Goal: Task Accomplishment & Management: Complete application form

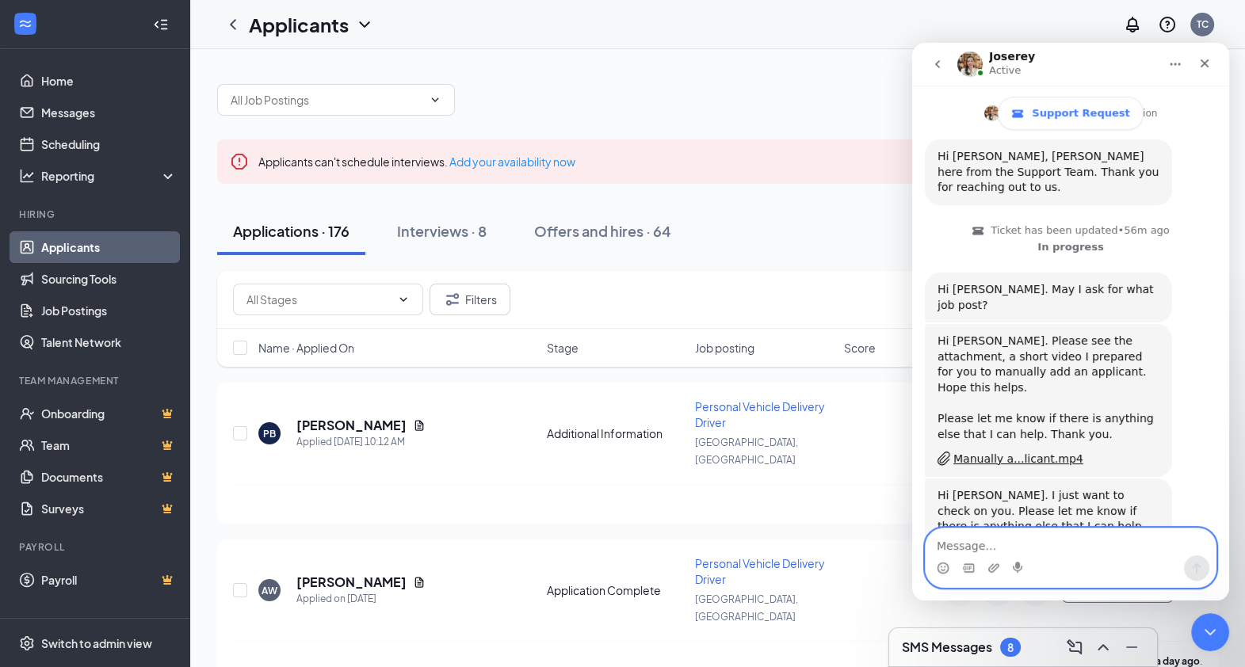
scroll to position [304, 0]
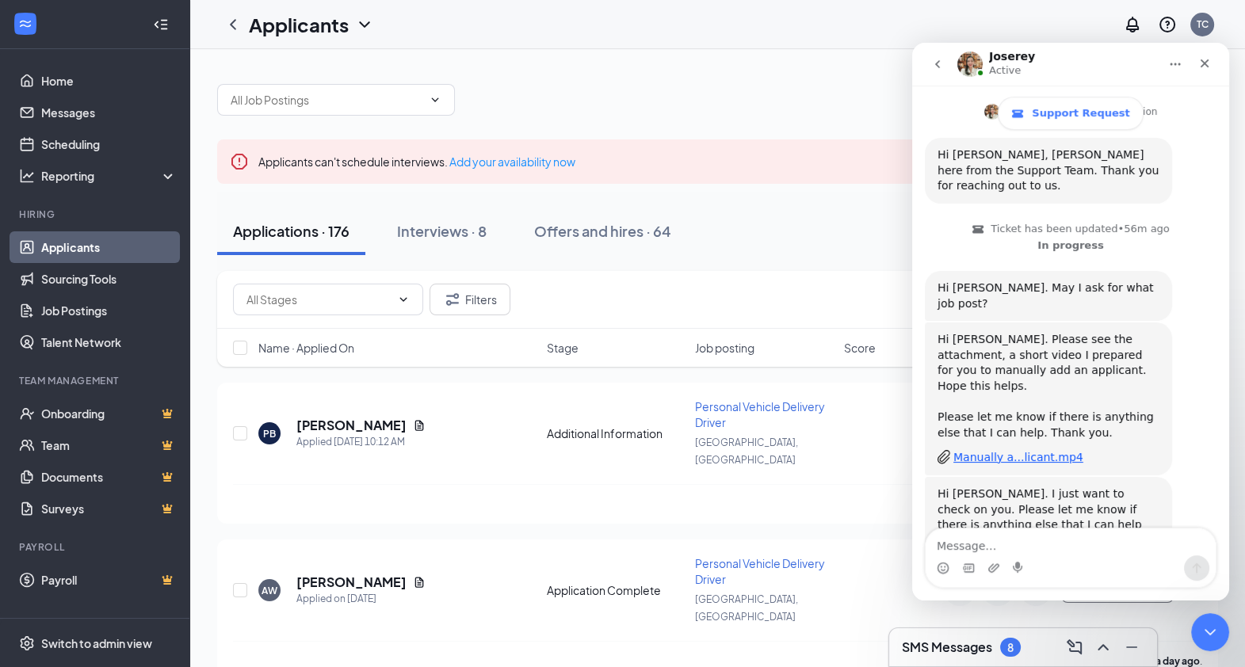
click at [992, 449] on div "Manually a...licant.mp4" at bounding box center [1018, 457] width 130 height 17
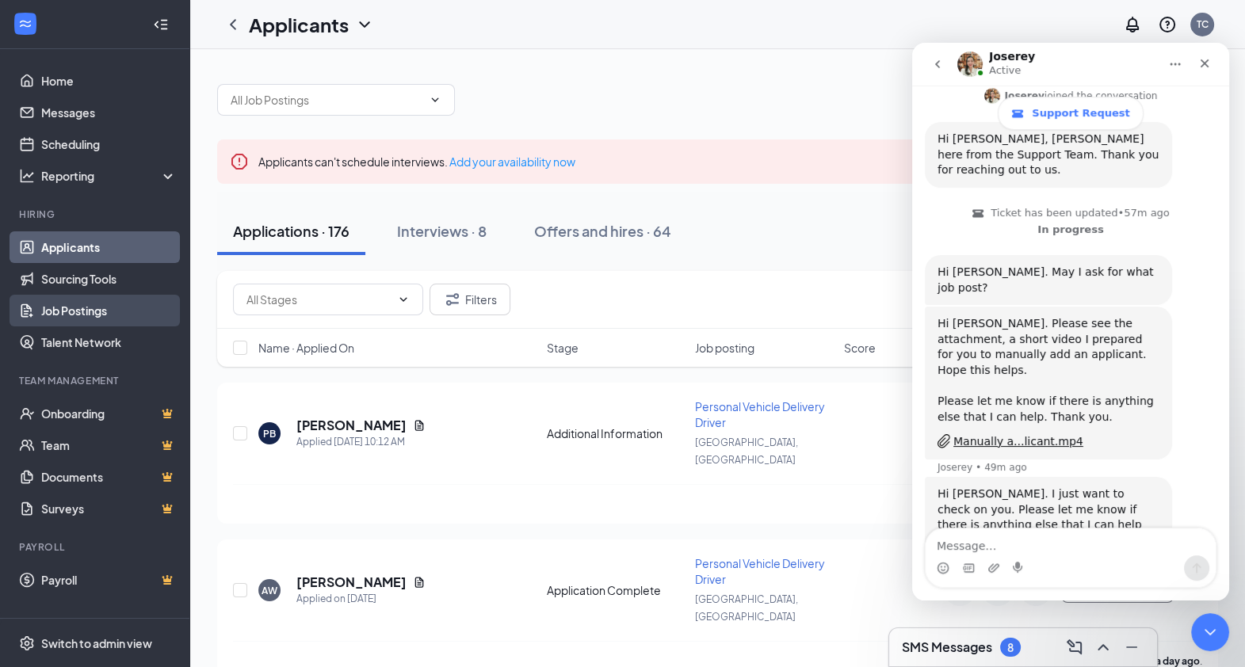
click at [75, 316] on link "Job Postings" at bounding box center [109, 311] width 136 height 32
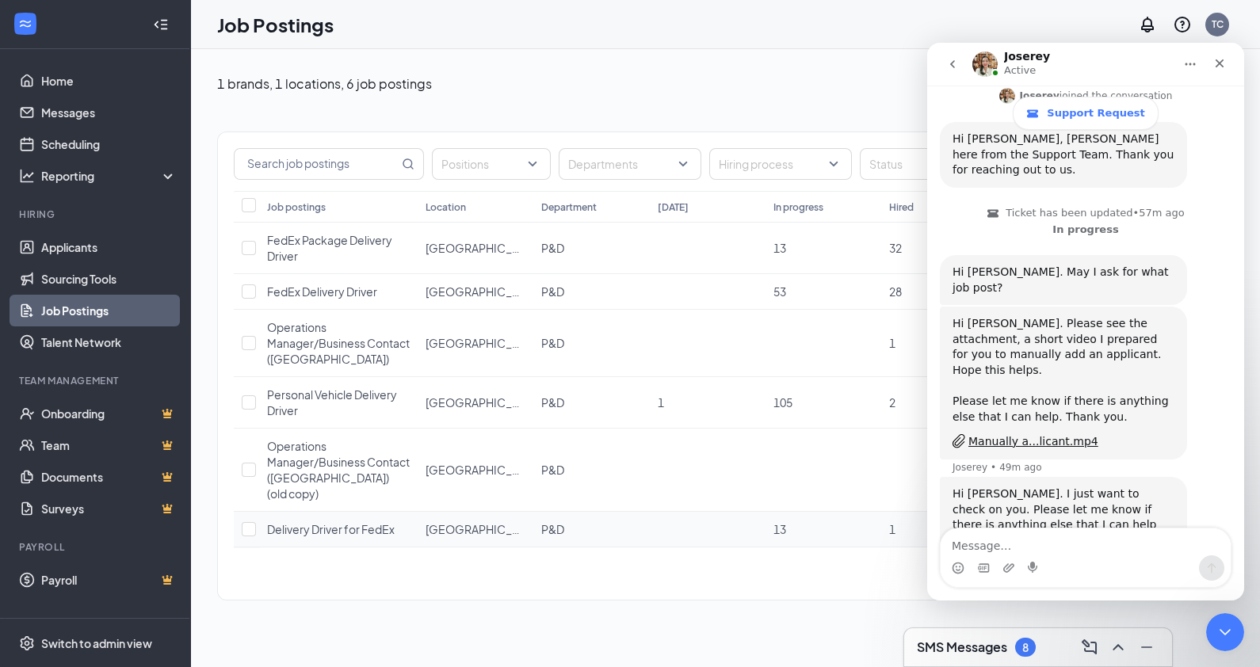
click at [316, 522] on span "Delivery Driver for FedEx" at bounding box center [331, 529] width 128 height 14
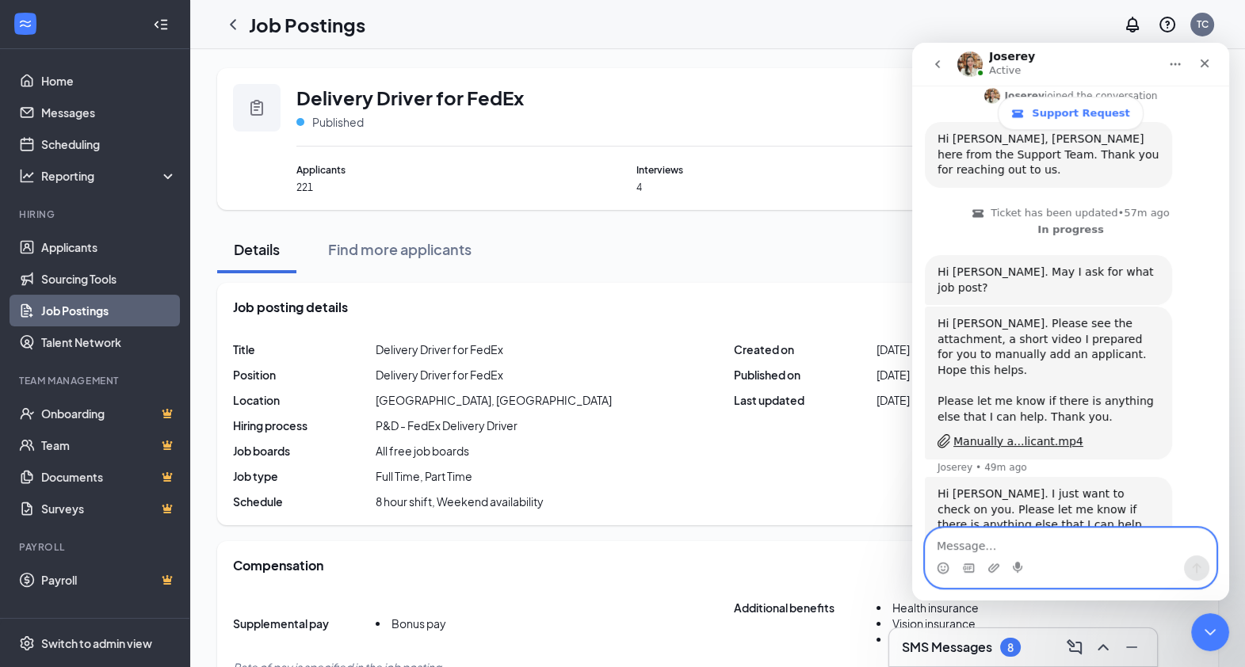
click at [978, 548] on textarea "Message…" at bounding box center [1071, 542] width 290 height 27
type textarea "got it, thanks!"
click at [1199, 574] on icon "Send a message…" at bounding box center [1196, 568] width 13 height 13
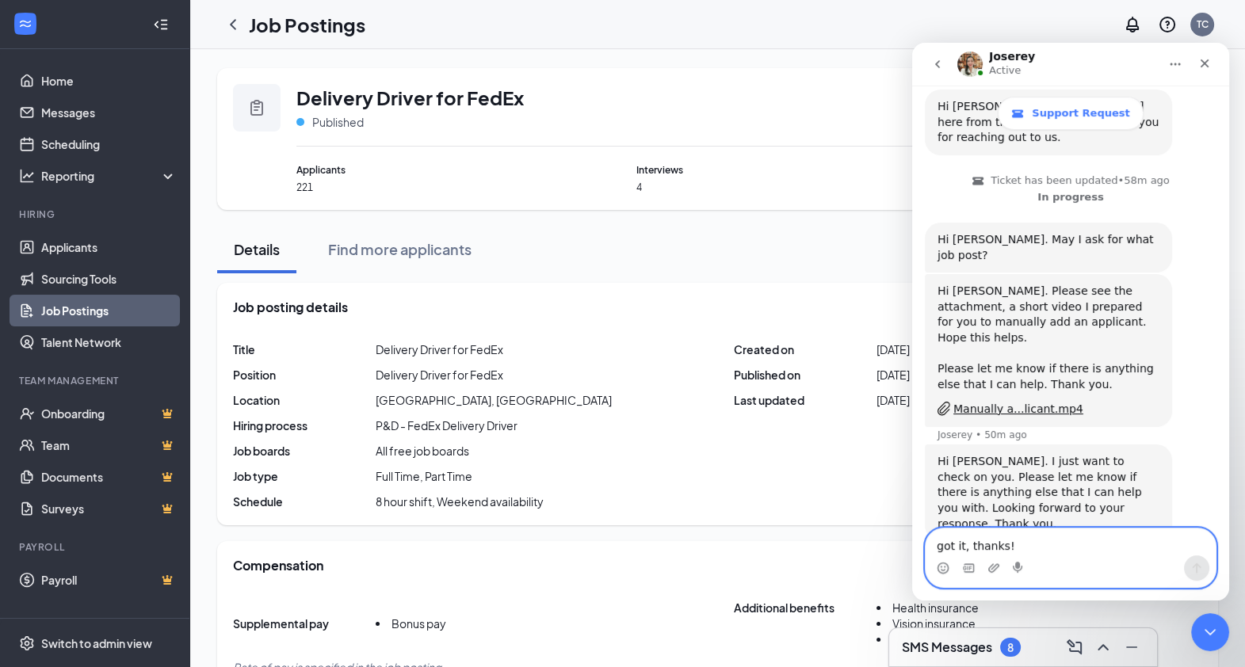
scroll to position [366, 0]
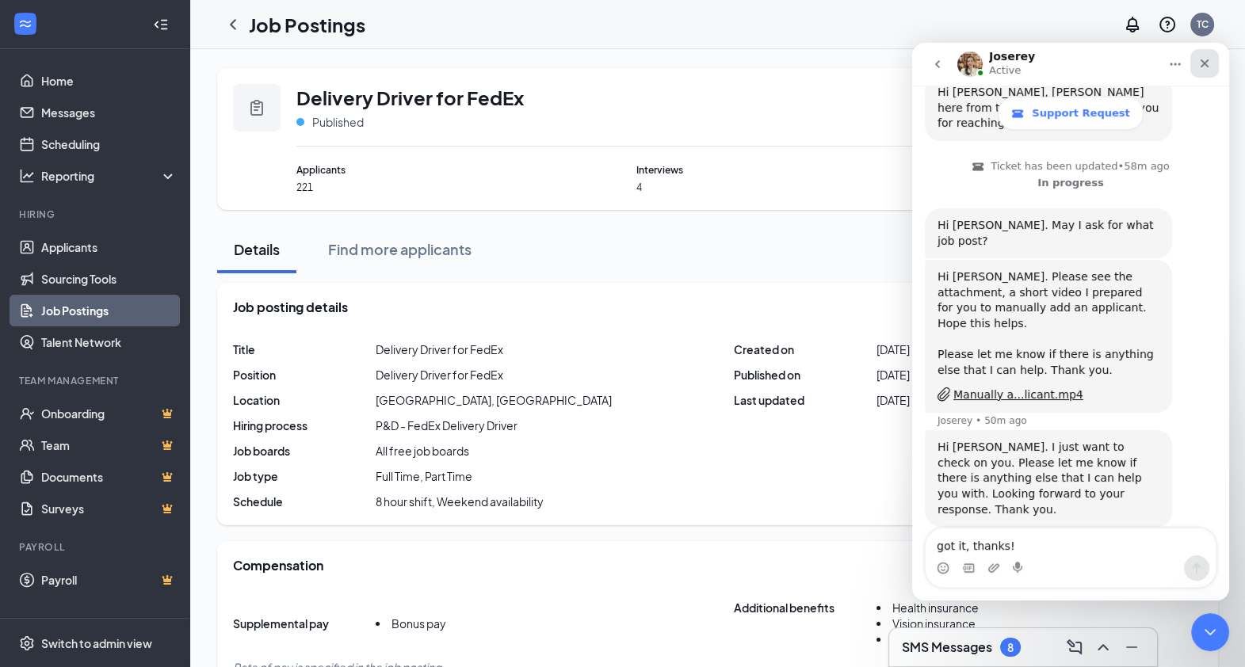
click at [1208, 63] on icon "Close" at bounding box center [1204, 63] width 13 height 13
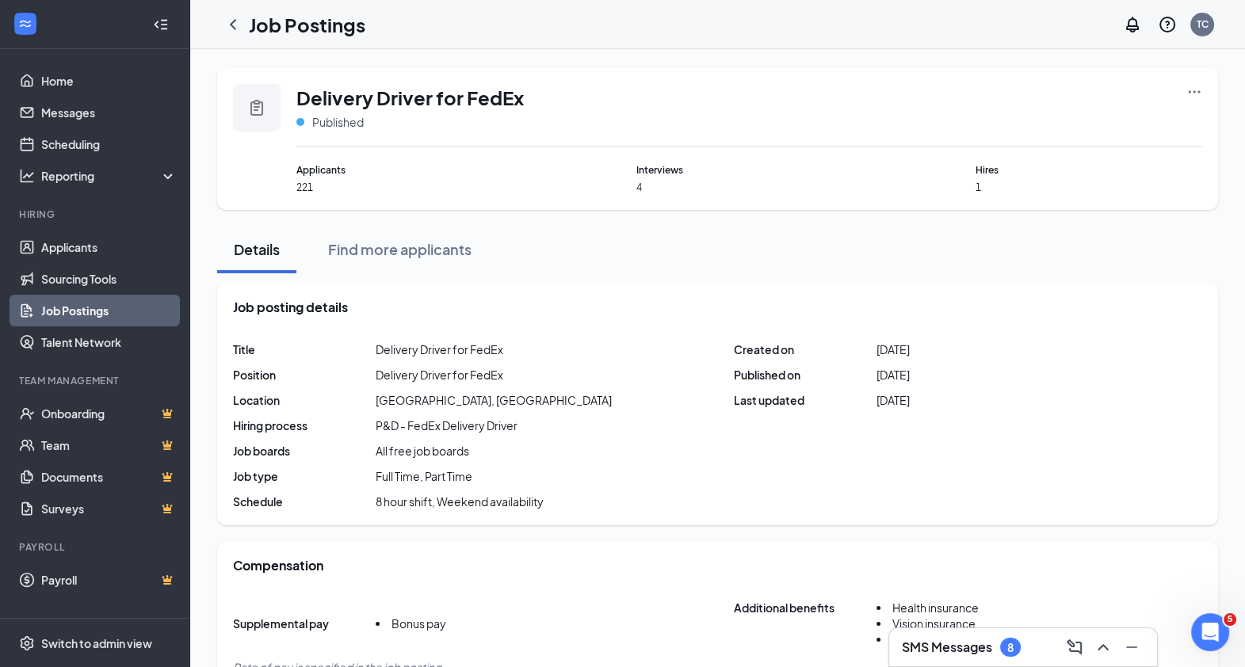
scroll to position [350, 0]
click at [1191, 84] on icon "Ellipses" at bounding box center [1194, 92] width 16 height 16
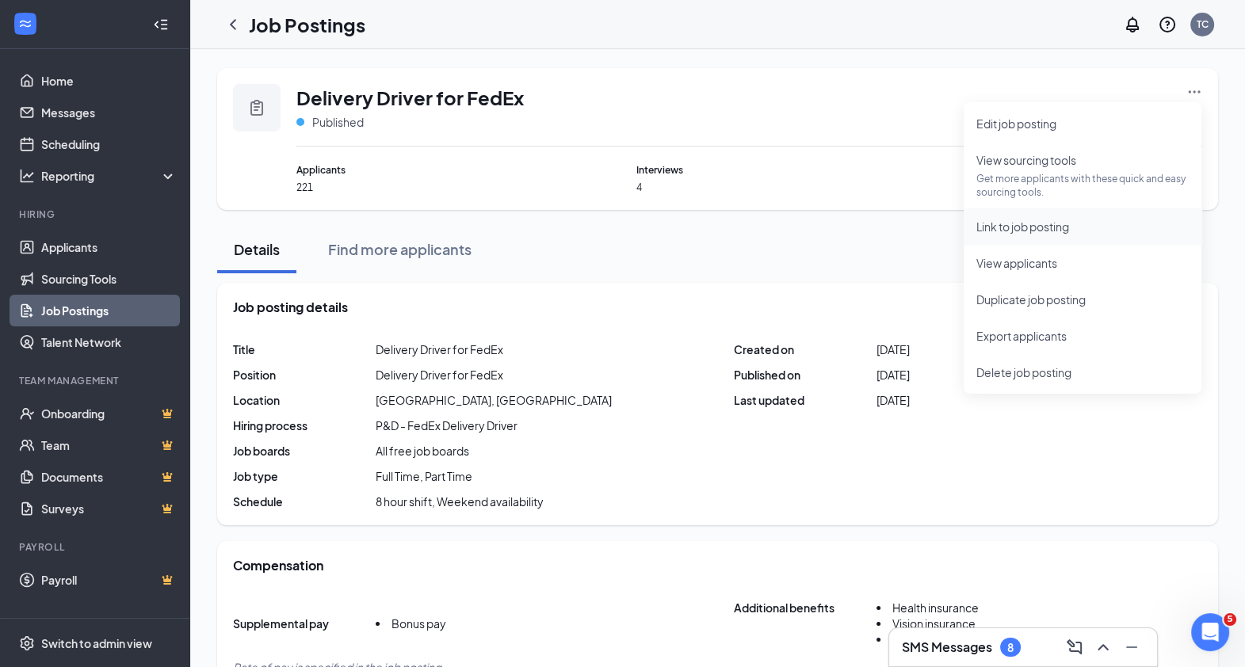
click at [1057, 232] on span "Link to job posting" at bounding box center [1022, 227] width 93 height 14
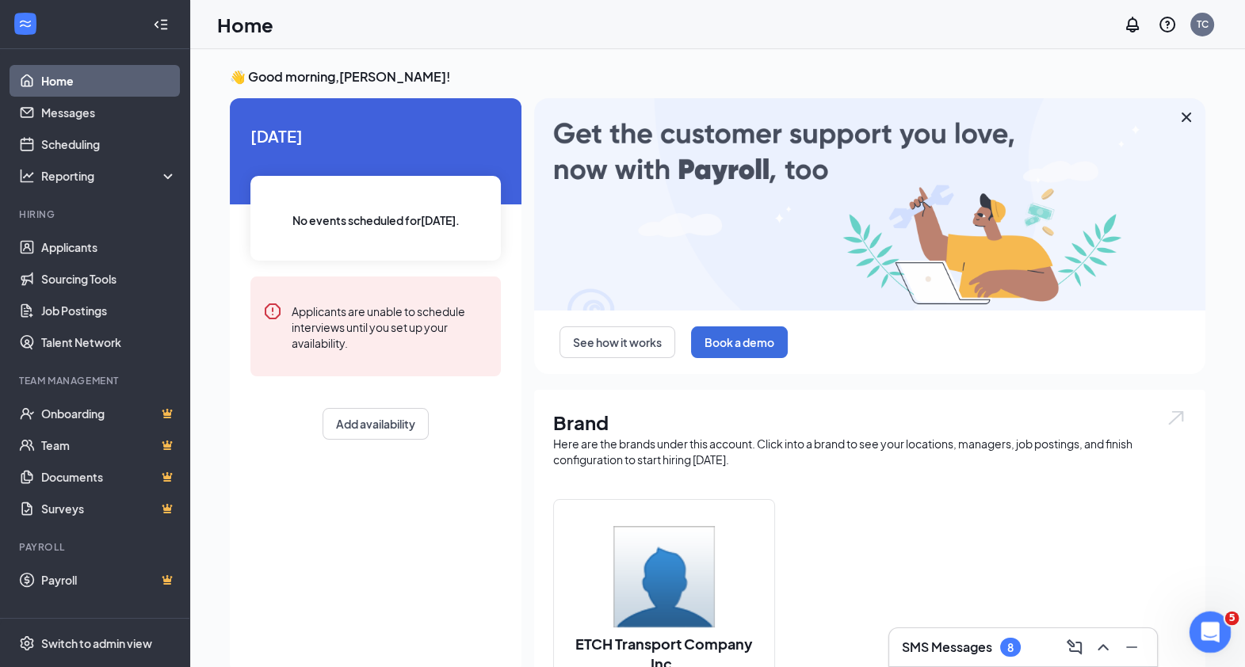
click at [1197, 628] on icon "Open Intercom Messenger" at bounding box center [1208, 630] width 26 height 26
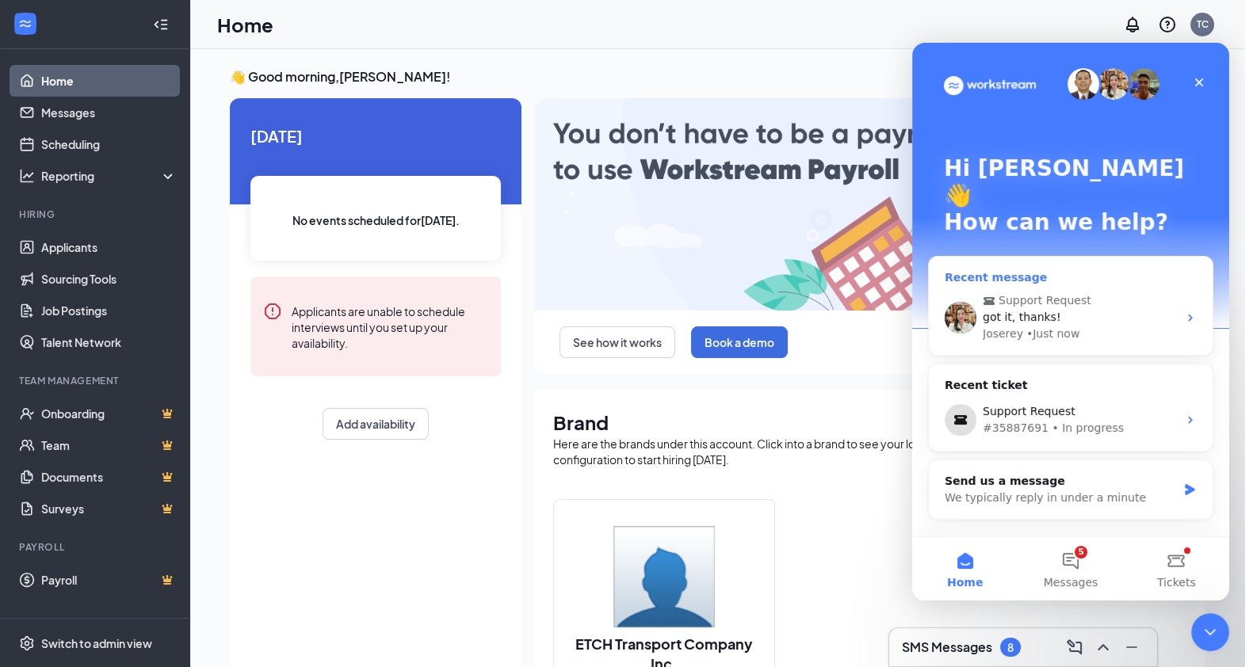
click at [1063, 309] on div "got it, thanks!" at bounding box center [1080, 317] width 195 height 17
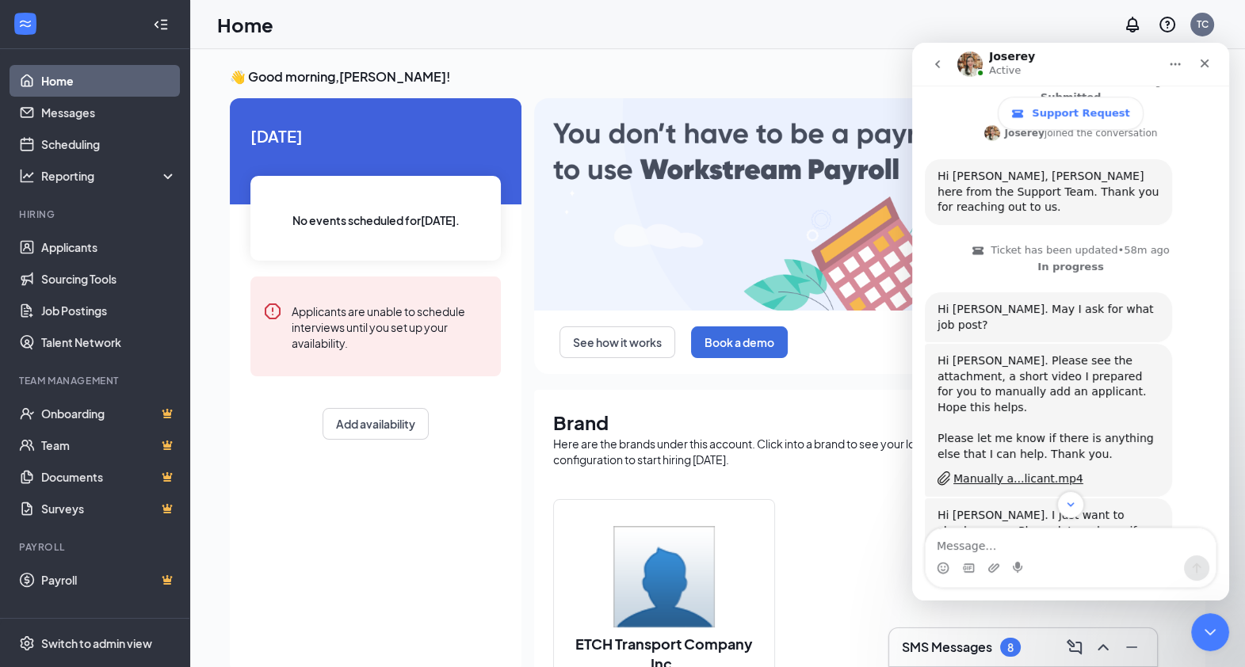
scroll to position [285, 0]
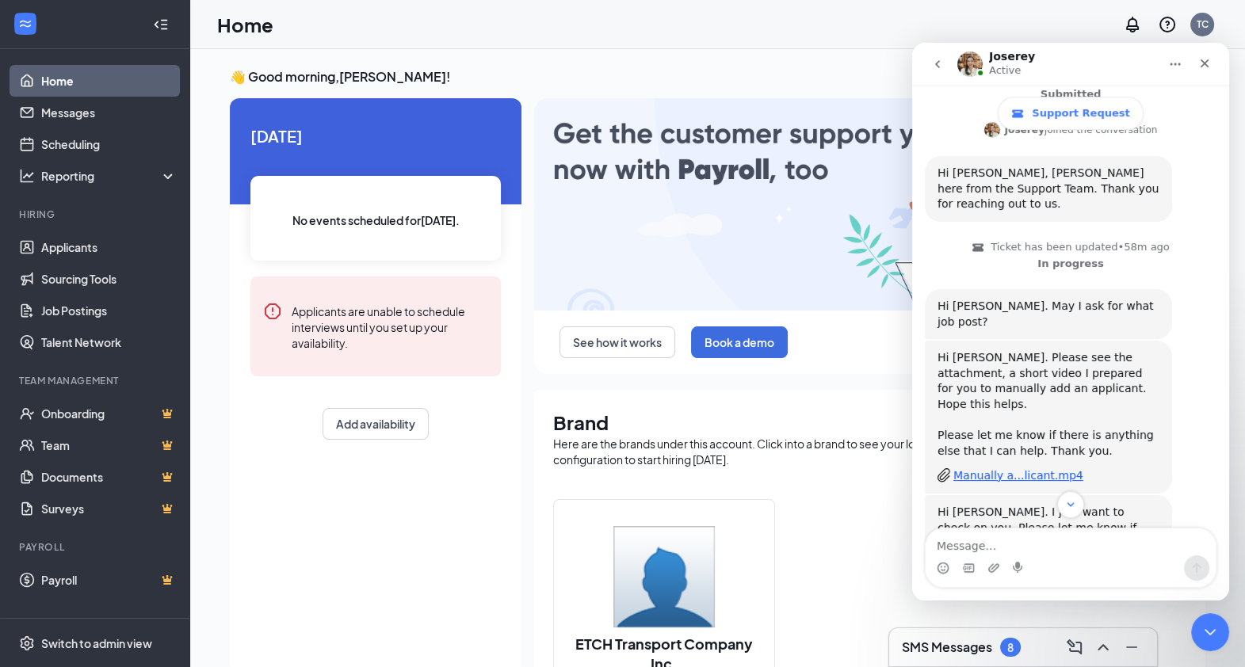
click at [994, 468] on div "Manually a...licant.mp4" at bounding box center [1018, 476] width 130 height 17
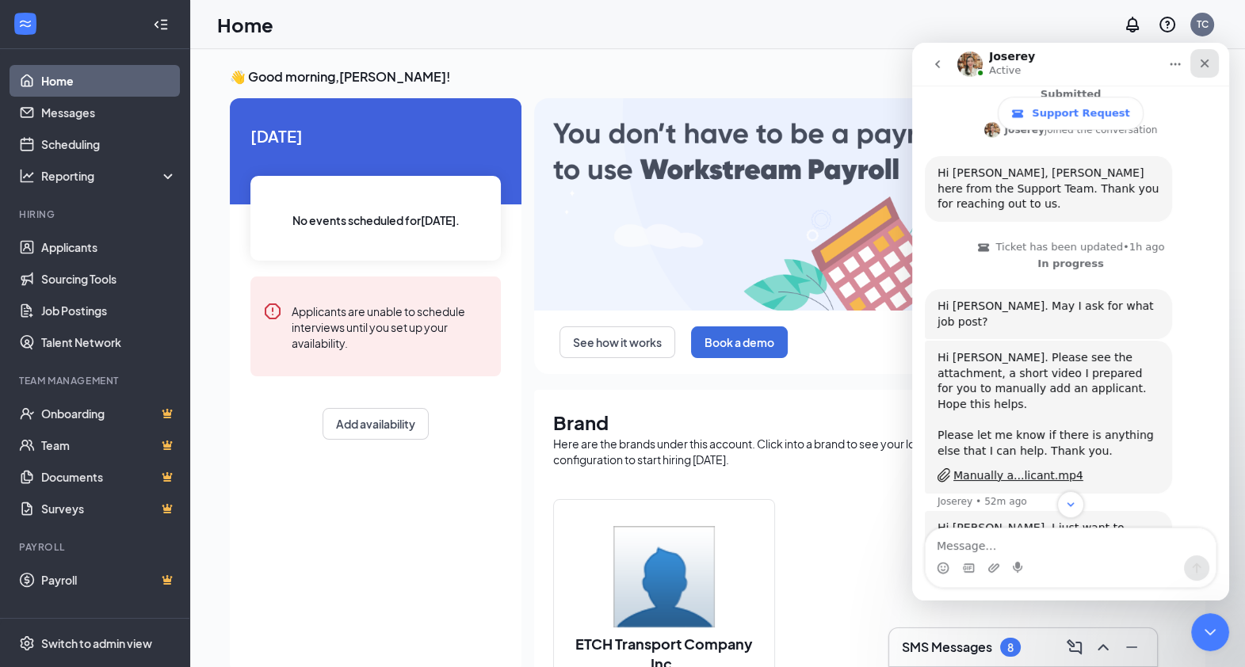
click at [1200, 65] on icon "Close" at bounding box center [1204, 63] width 13 height 13
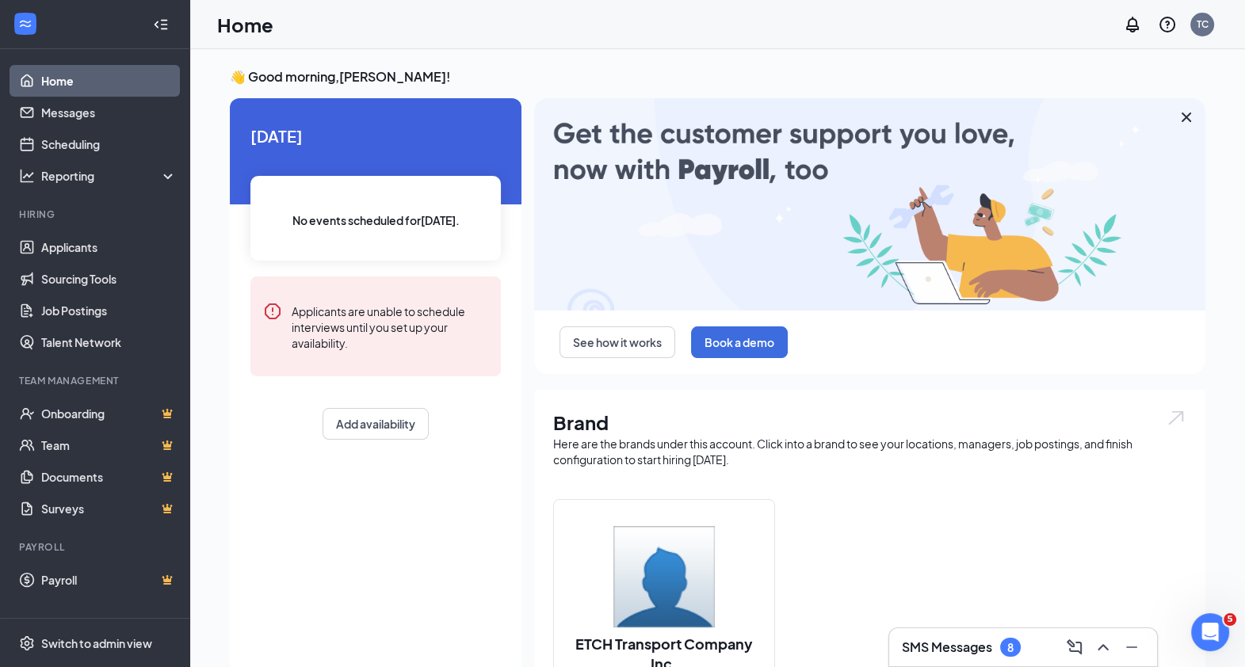
scroll to position [350, 0]
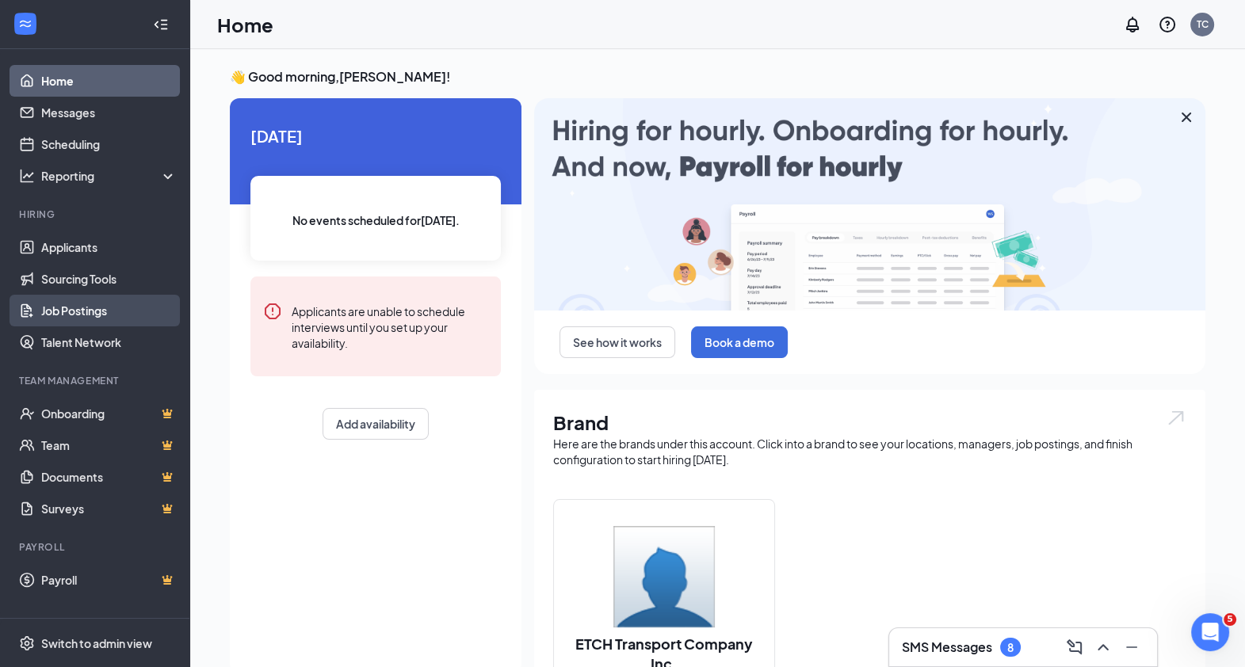
click at [76, 305] on link "Job Postings" at bounding box center [109, 311] width 136 height 32
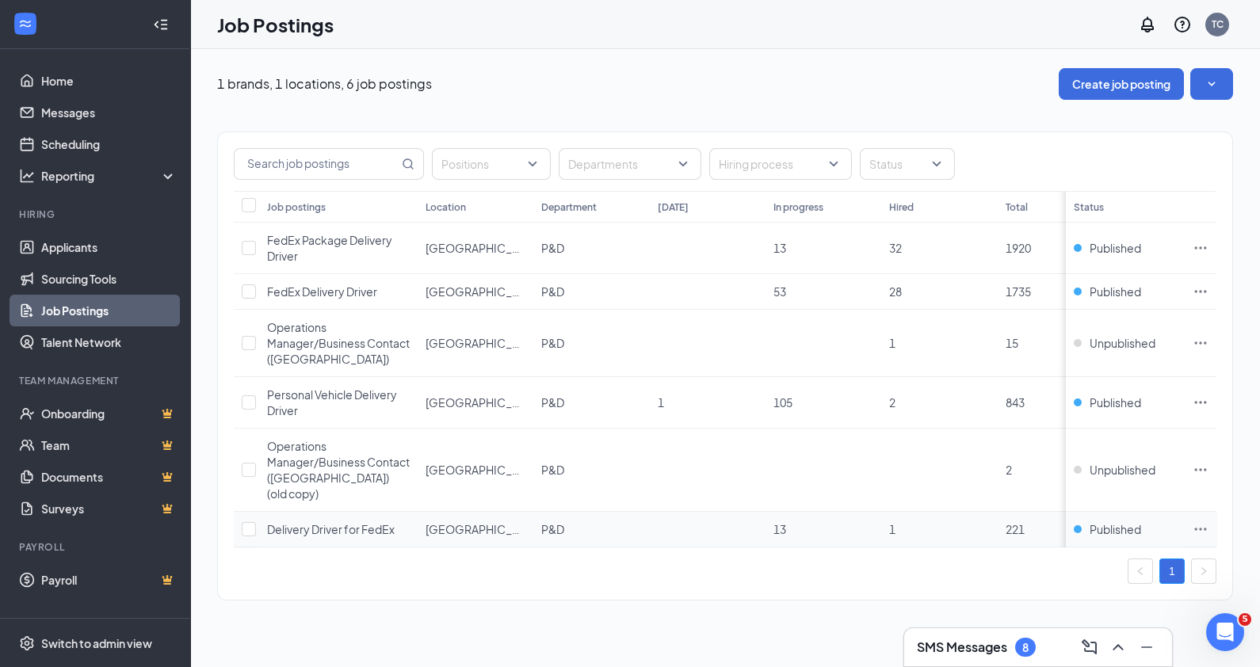
click at [316, 522] on span "Delivery Driver for FedEx" at bounding box center [331, 529] width 128 height 14
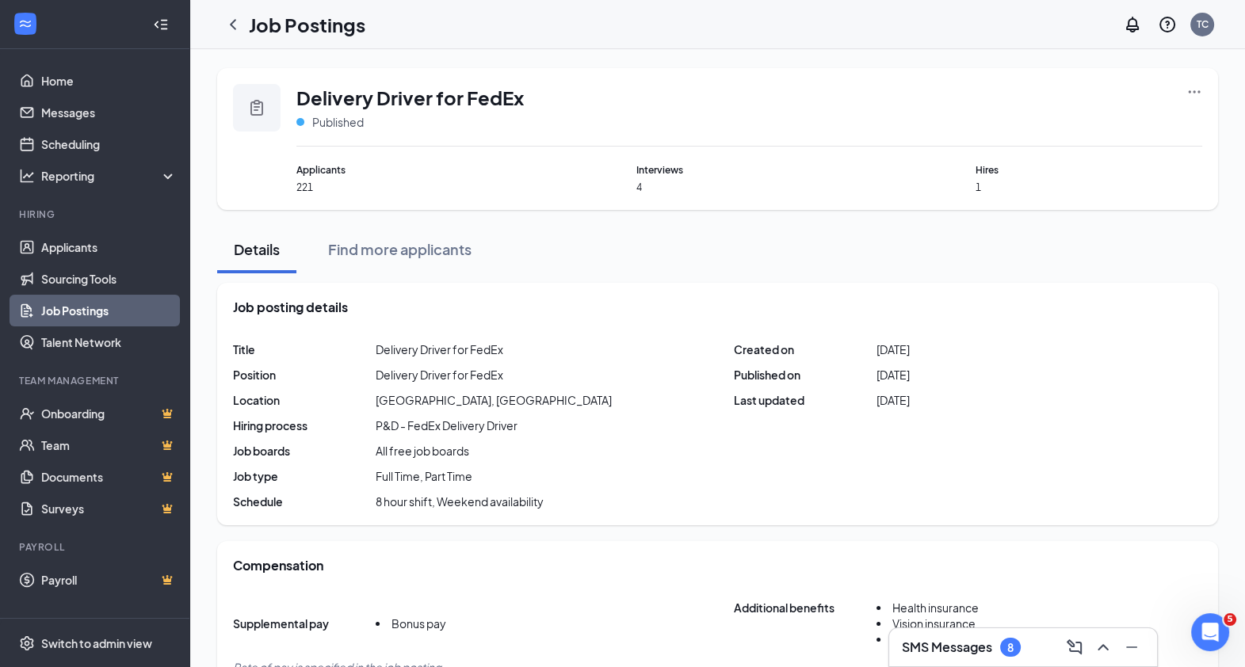
click at [1198, 92] on icon "Ellipses" at bounding box center [1195, 91] width 12 height 2
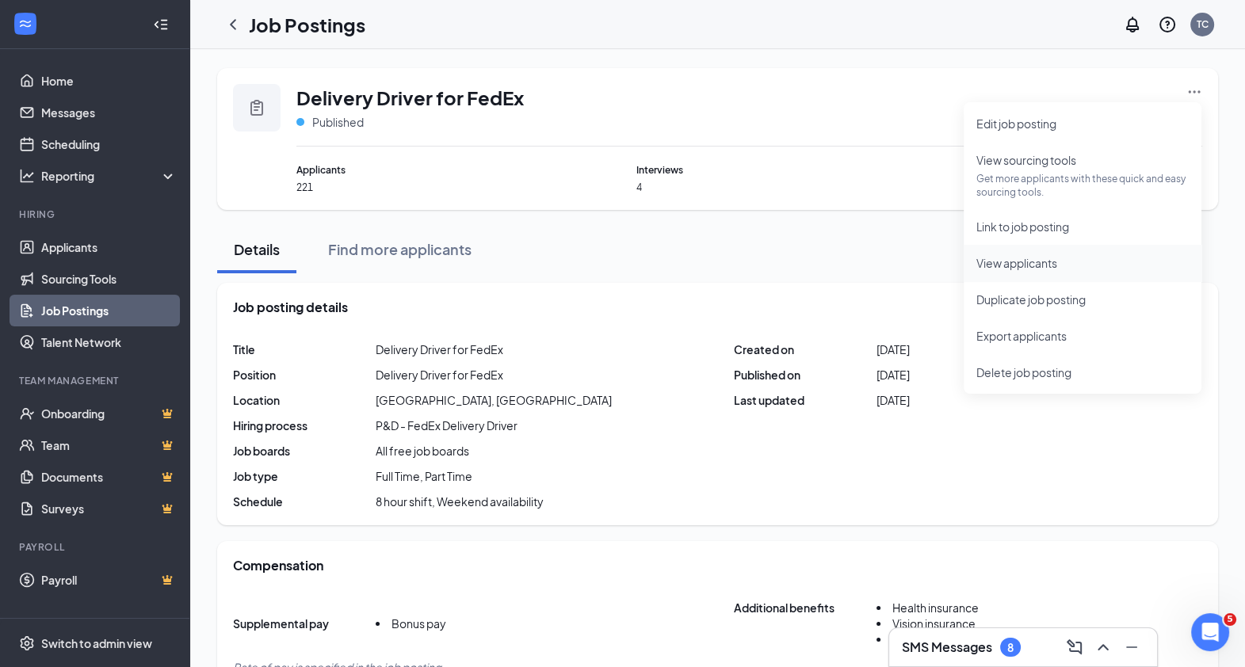
click at [1042, 260] on span "View applicants" at bounding box center [1016, 263] width 81 height 14
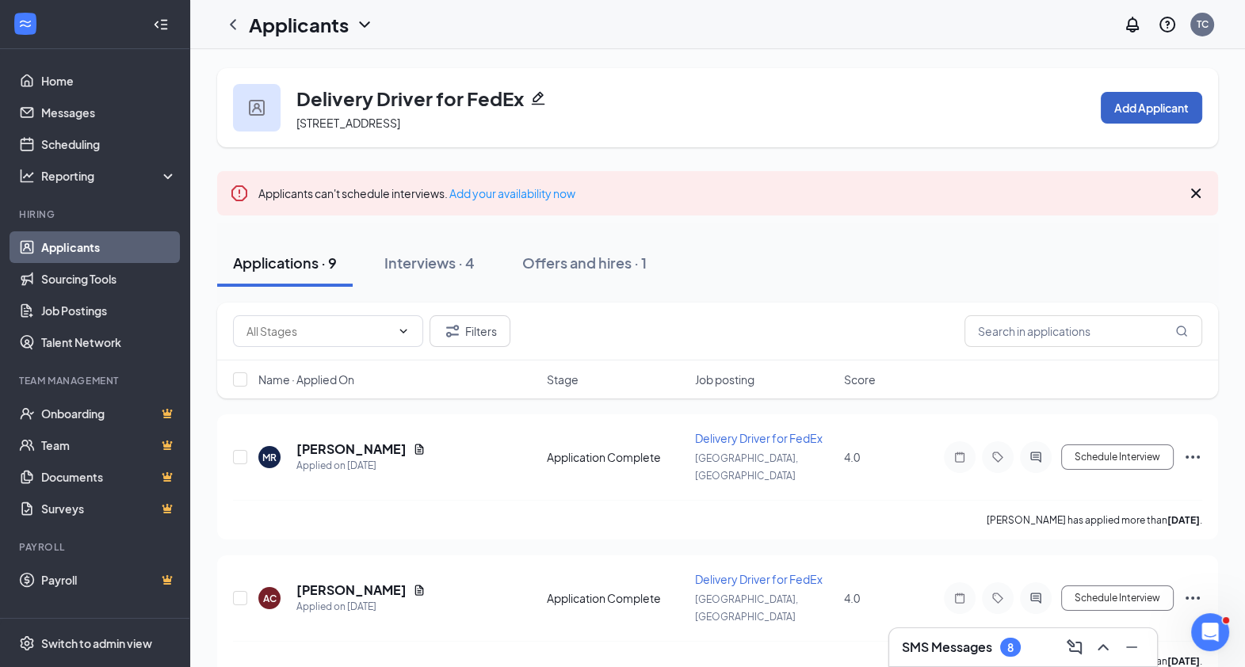
click at [1137, 117] on button "Add Applicant" at bounding box center [1151, 108] width 101 height 32
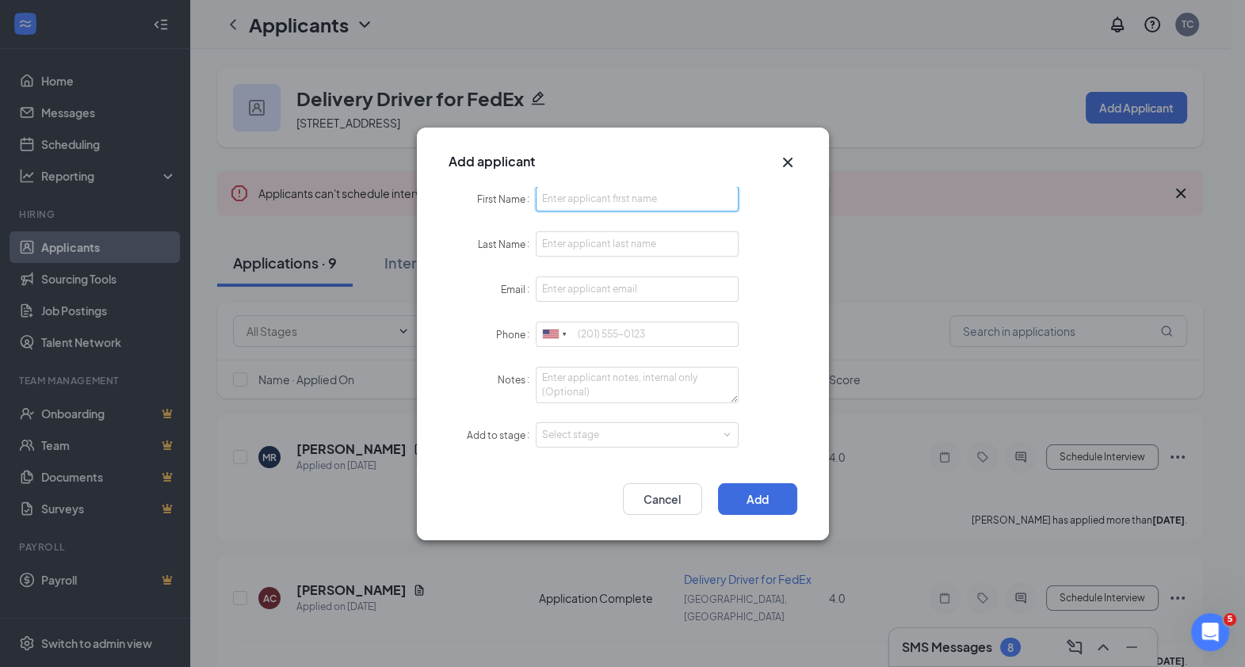
click at [572, 203] on input "First Name" at bounding box center [638, 198] width 204 height 25
type input "Devon"
type input "Winn"
type input "Devonwinn20@gmail.com"
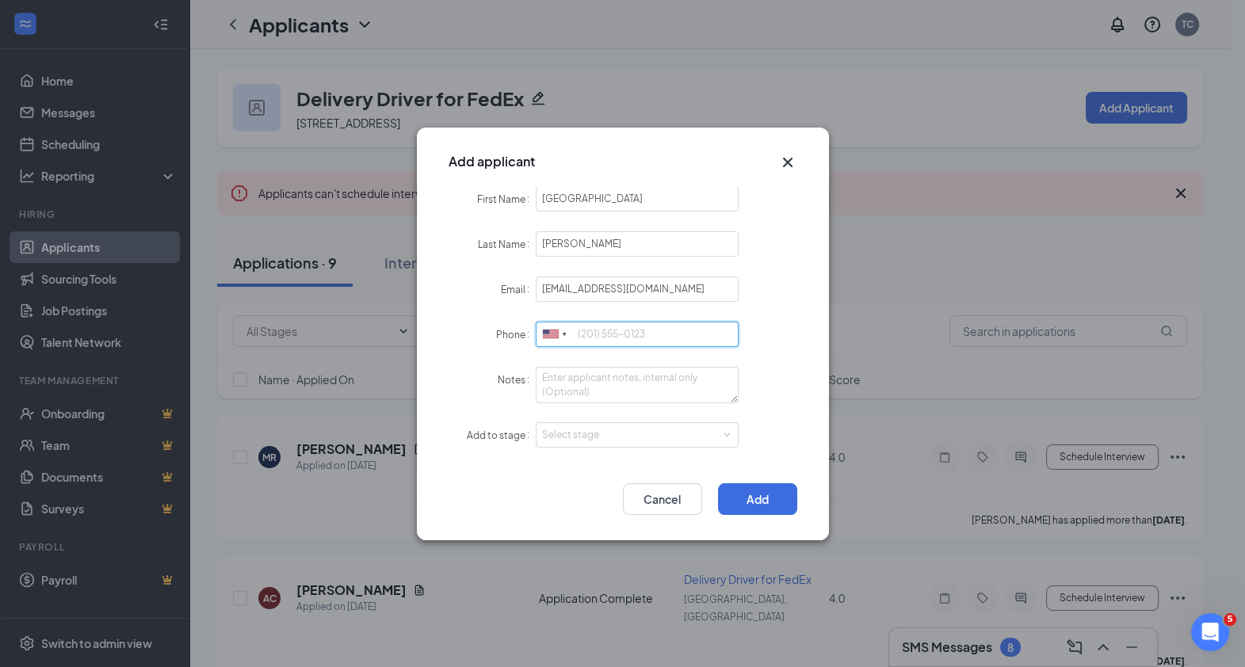
click at [606, 334] on input "Phone" at bounding box center [638, 334] width 204 height 25
type input "4792081295"
click at [729, 385] on textarea "Notes" at bounding box center [638, 385] width 204 height 36
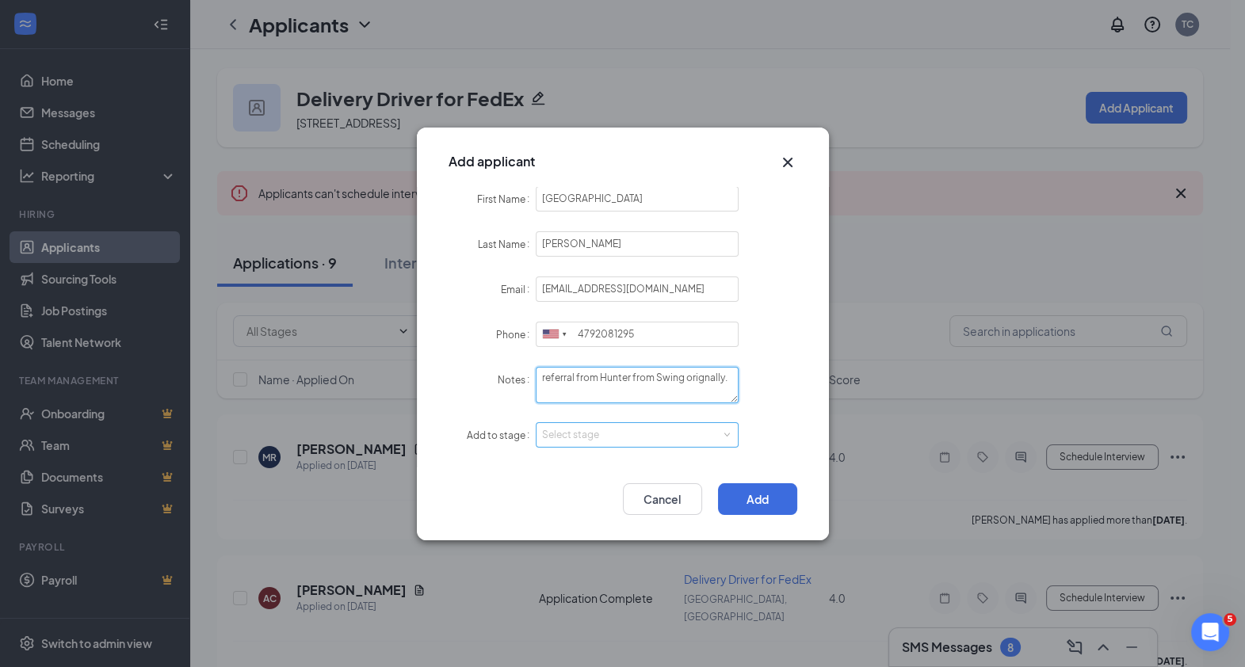
type textarea "referral from Hunter from Swing orignally."
click at [727, 436] on span at bounding box center [727, 434] width 7 height 7
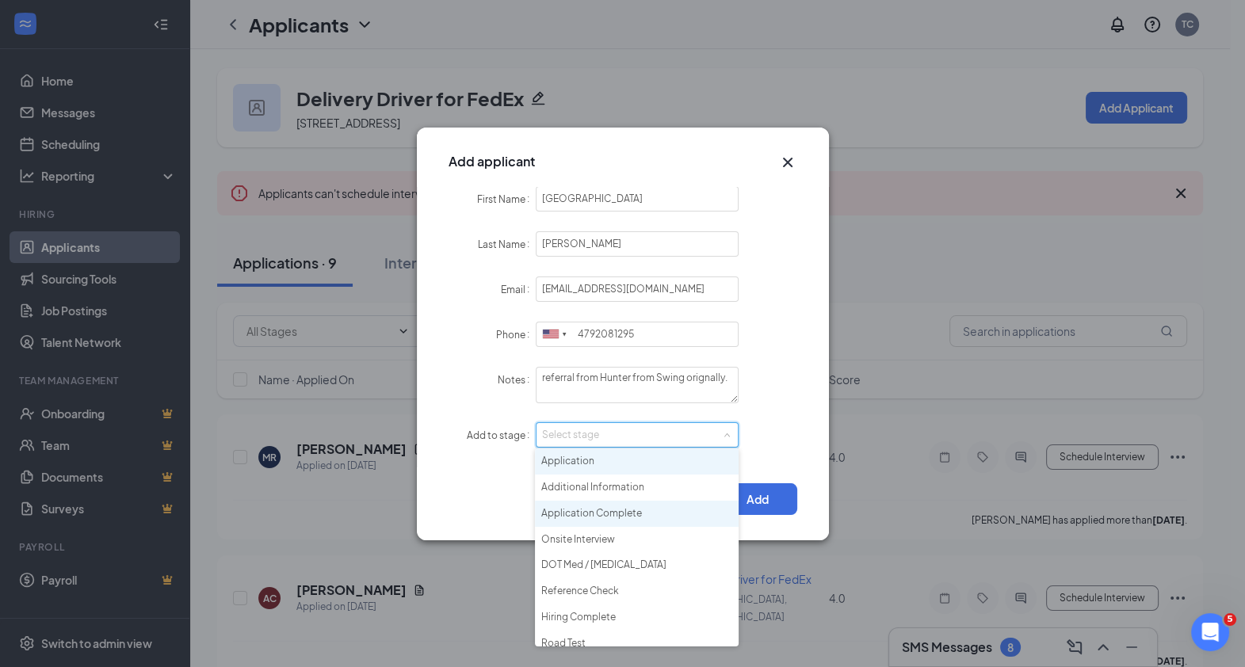
click at [578, 518] on li "Application Complete" at bounding box center [637, 514] width 204 height 26
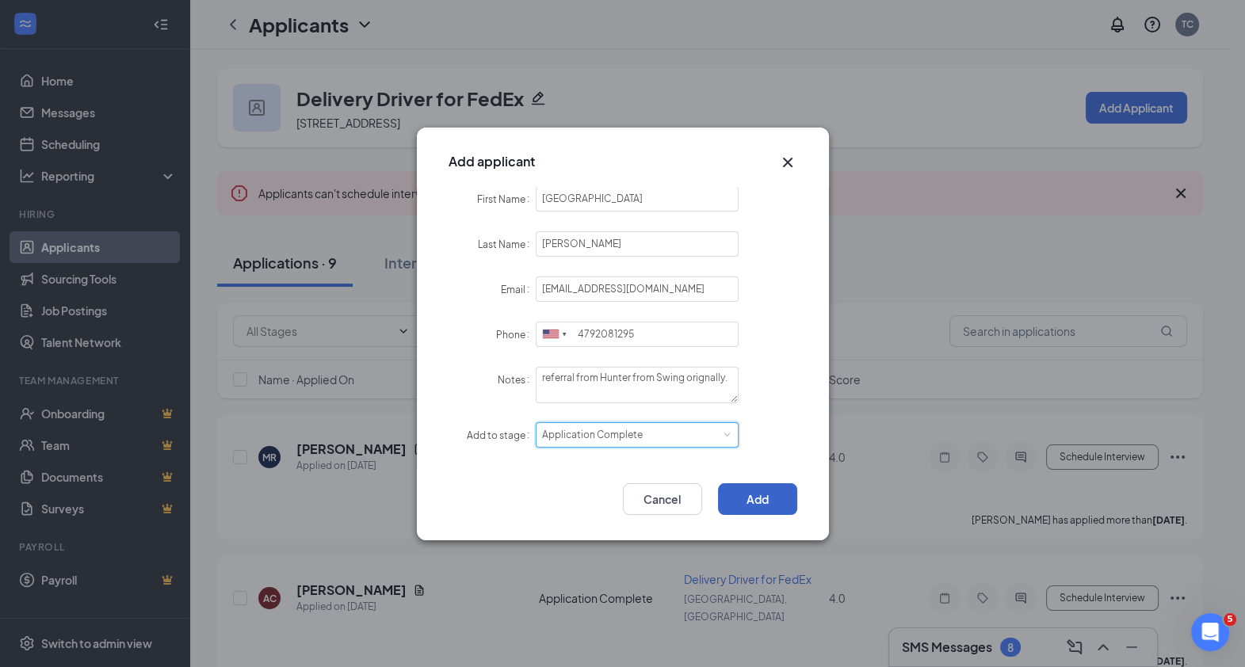
click at [763, 495] on button "Add" at bounding box center [757, 499] width 79 height 32
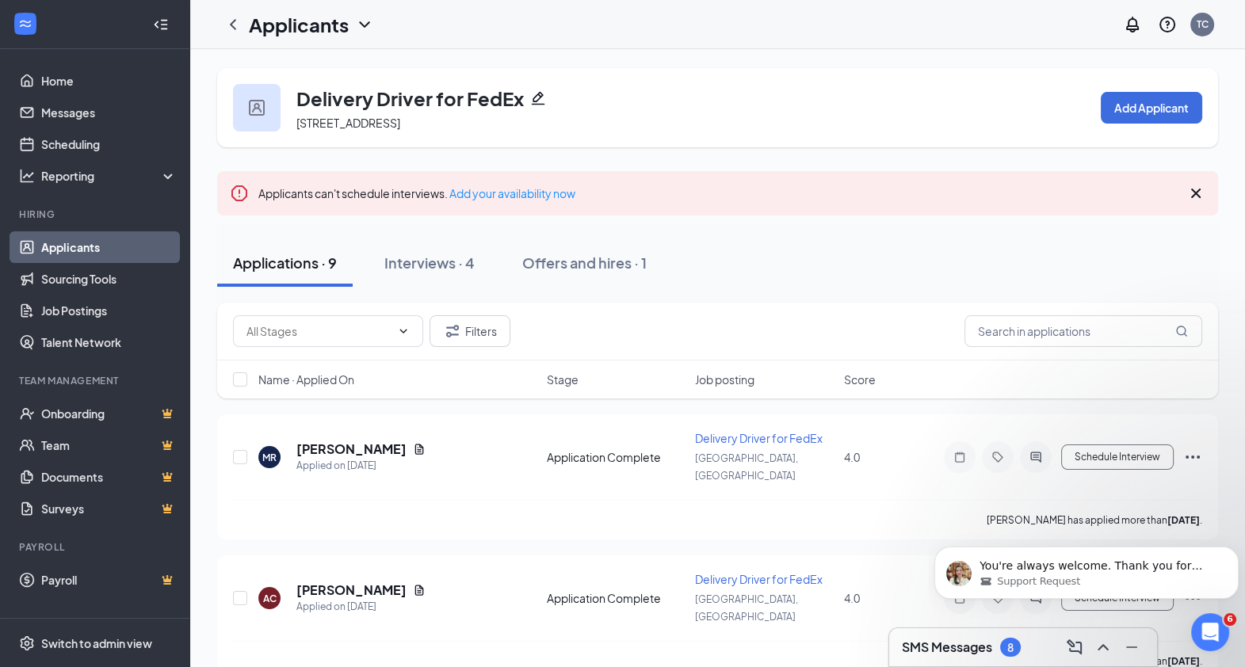
click at [81, 243] on link "Applicants" at bounding box center [109, 247] width 136 height 32
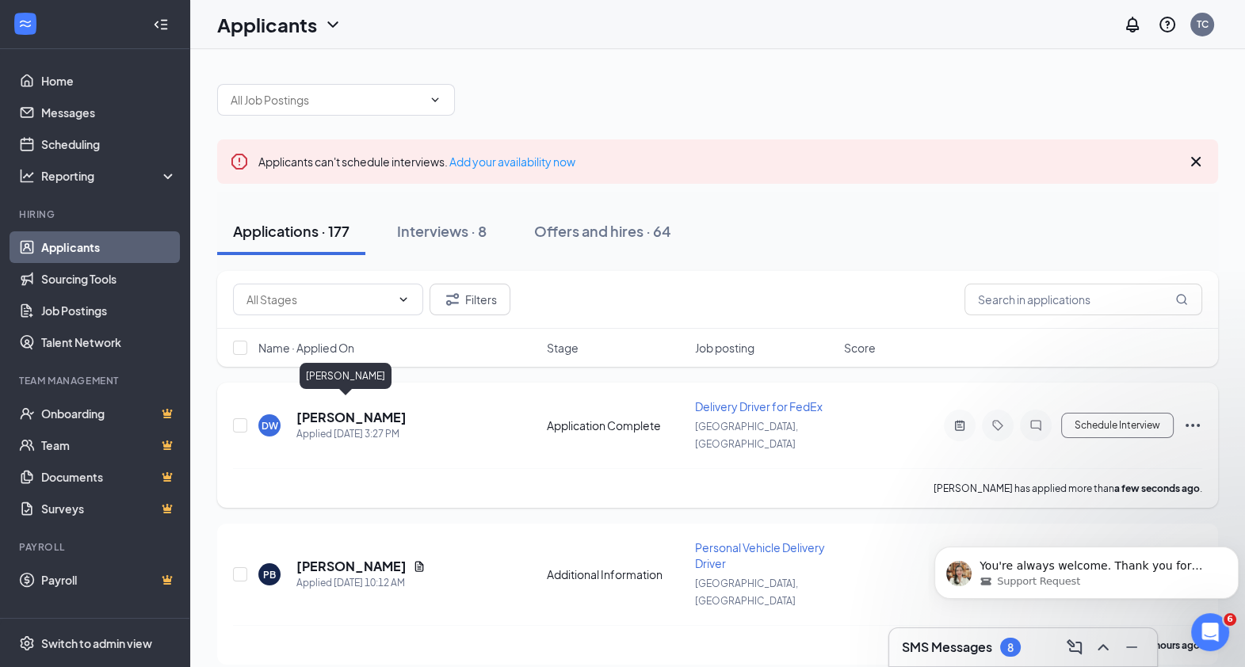
click at [320, 409] on h5 "Devon Winn" at bounding box center [351, 417] width 110 height 17
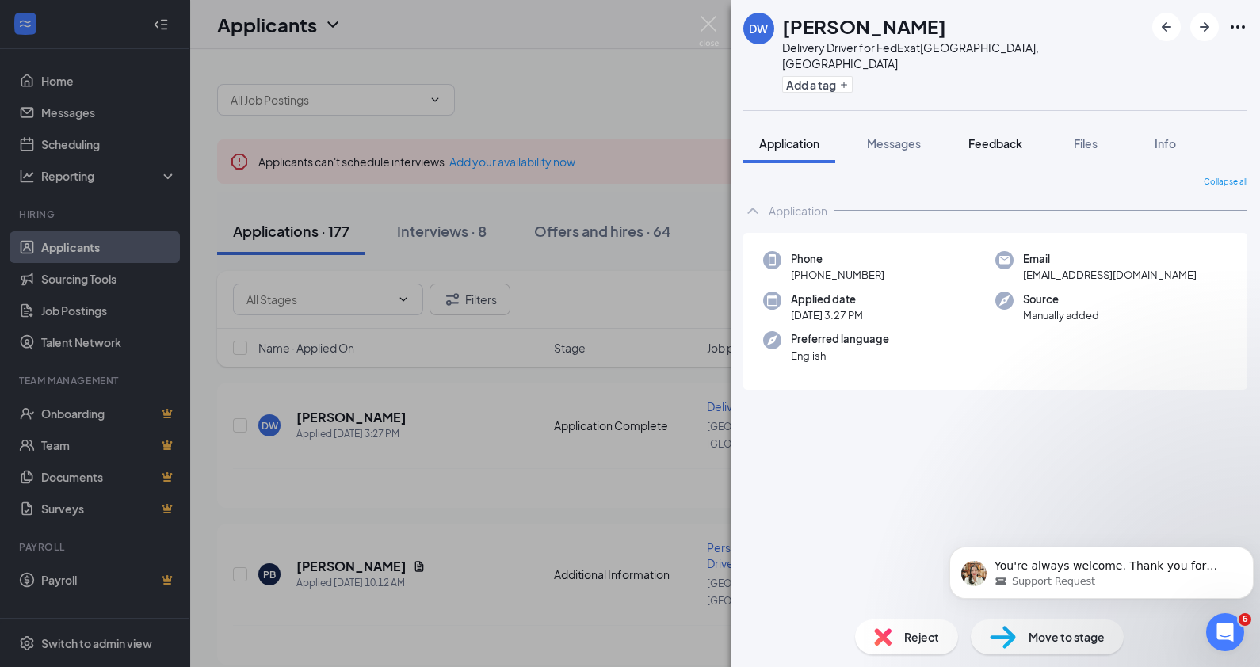
click at [1007, 136] on span "Feedback" at bounding box center [996, 143] width 54 height 14
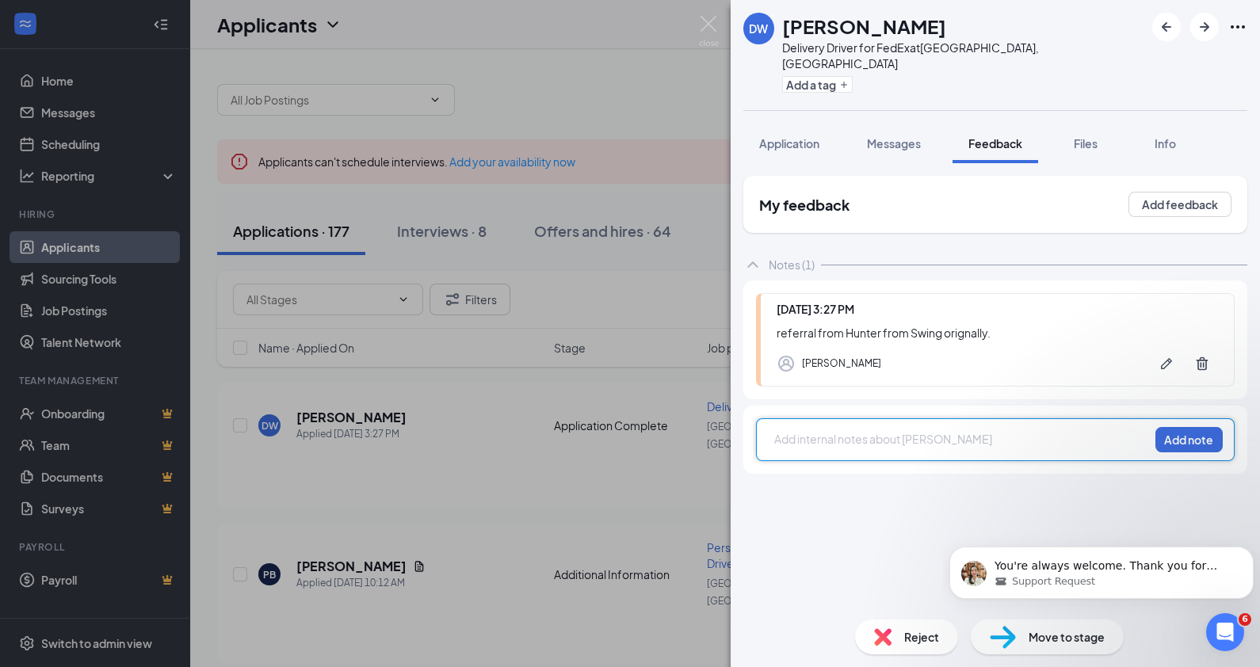
click at [823, 431] on div at bounding box center [961, 439] width 373 height 17
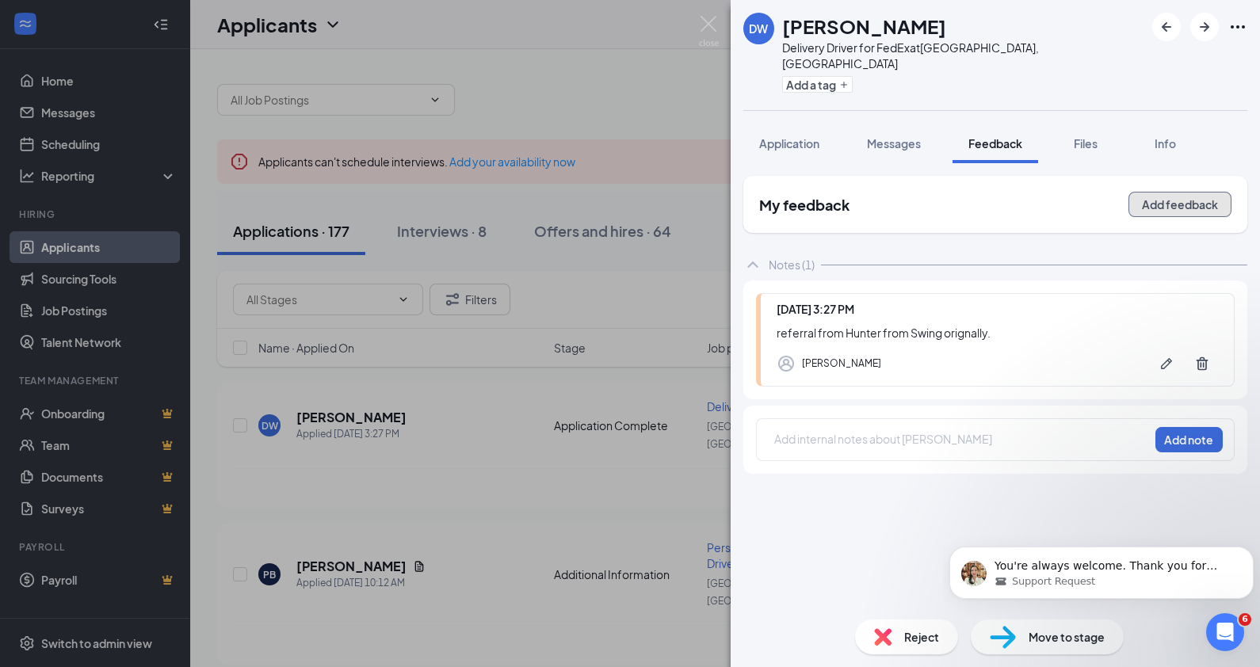
click at [1149, 193] on button "Add feedback" at bounding box center [1180, 204] width 103 height 25
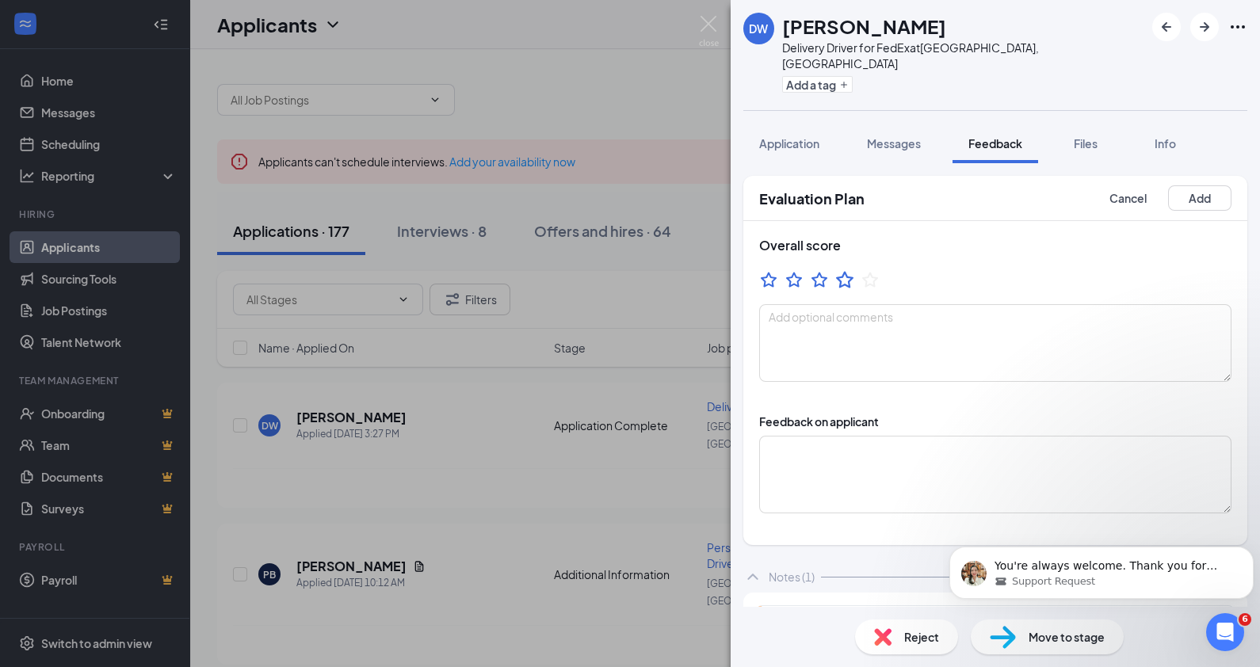
click at [846, 269] on icon "StarBorder" at bounding box center [845, 279] width 21 height 21
click at [774, 317] on textarea at bounding box center [995, 343] width 472 height 78
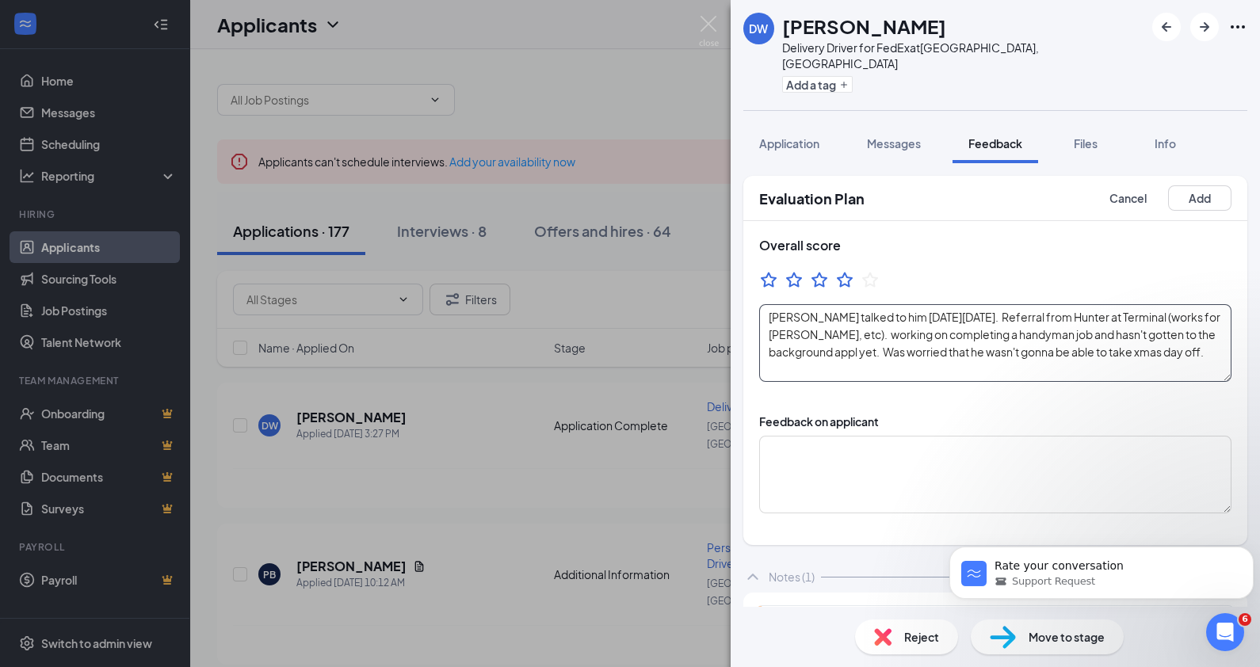
type textarea "Tom talked to him on Friday , Sept 12. Referral from Hunter at Terminal (works …"
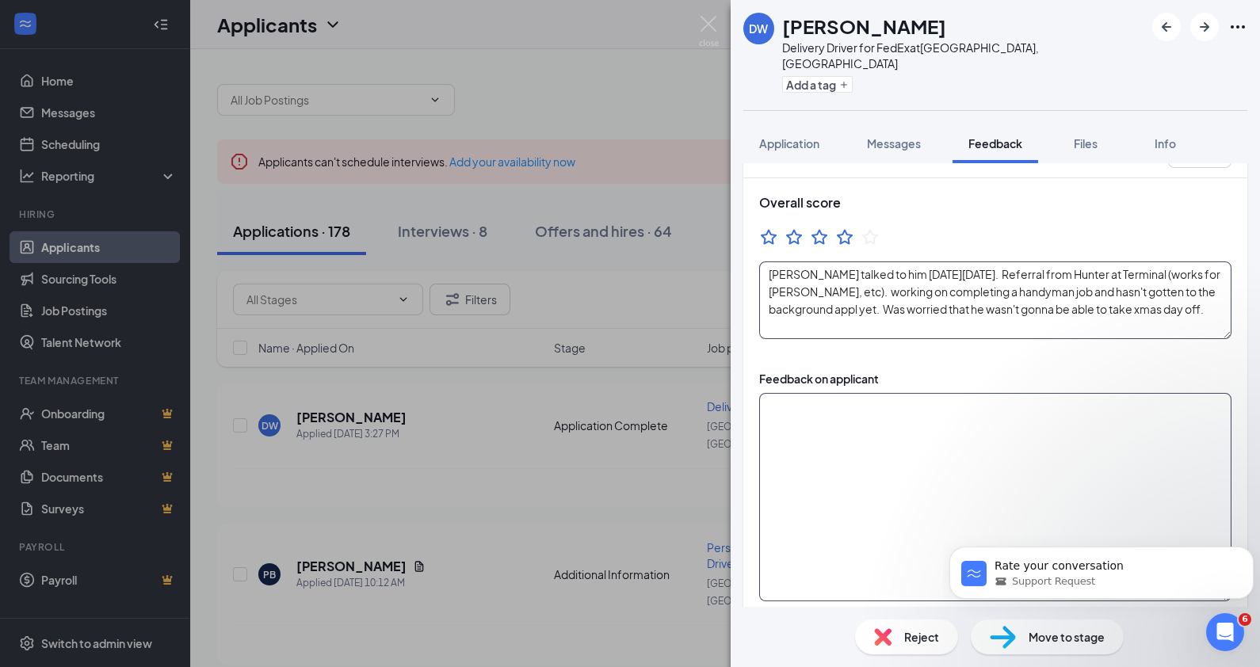
scroll to position [8, 0]
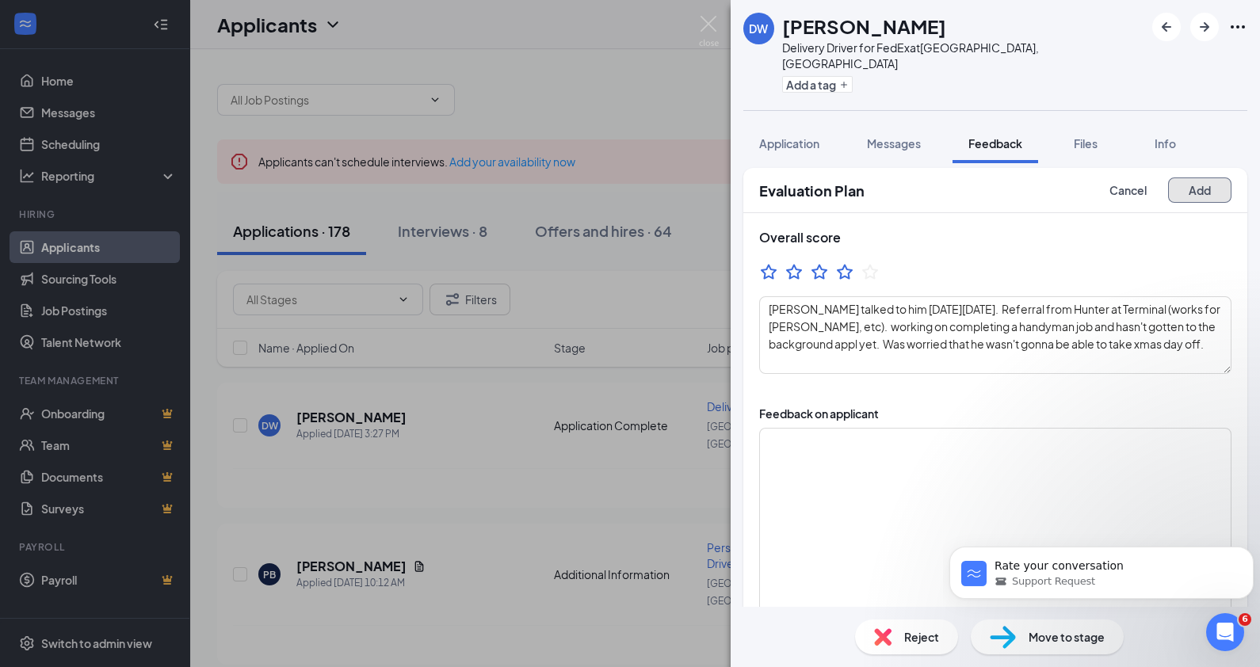
click at [1184, 178] on button "Add" at bounding box center [1199, 190] width 63 height 25
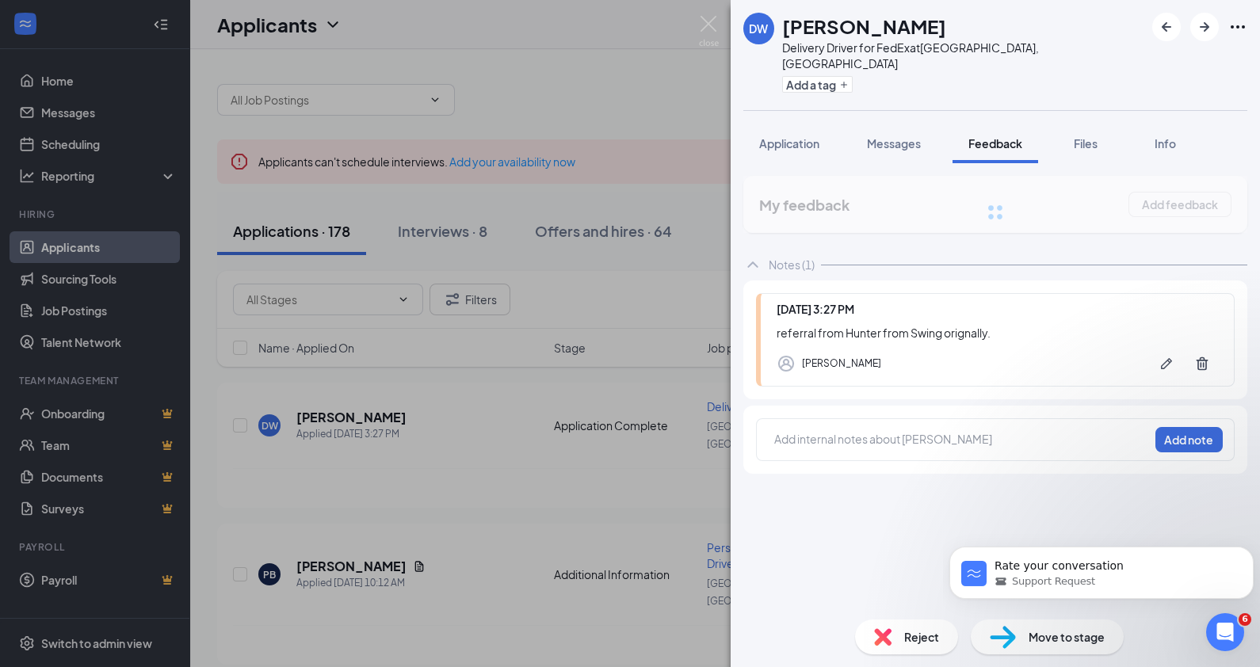
scroll to position [0, 0]
